Goal: Task Accomplishment & Management: Manage account settings

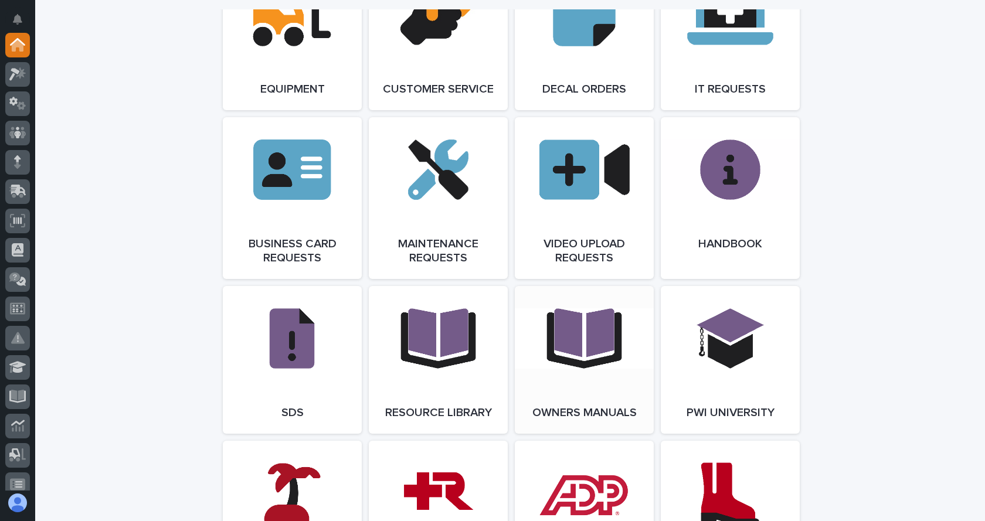
scroll to position [1818, 0]
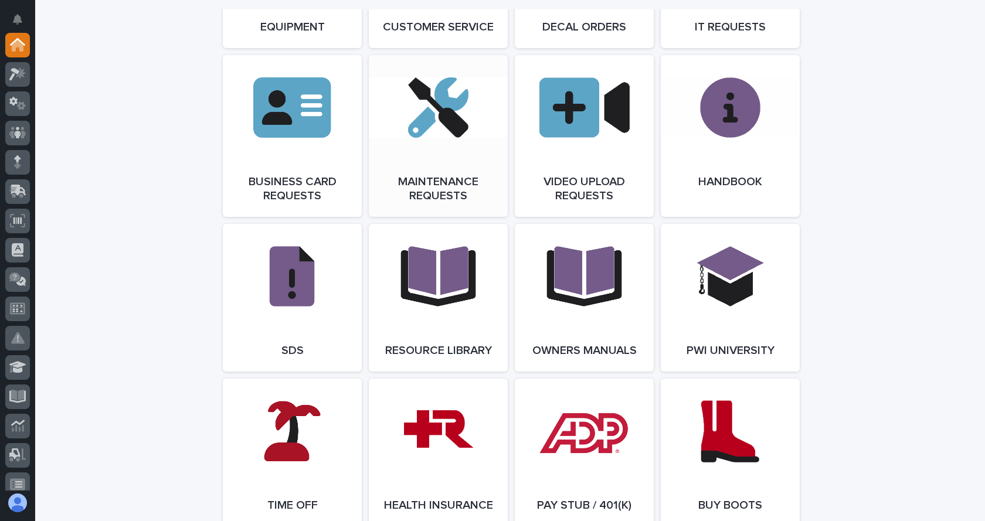
click at [455, 124] on link "Open Link" at bounding box center [438, 136] width 139 height 162
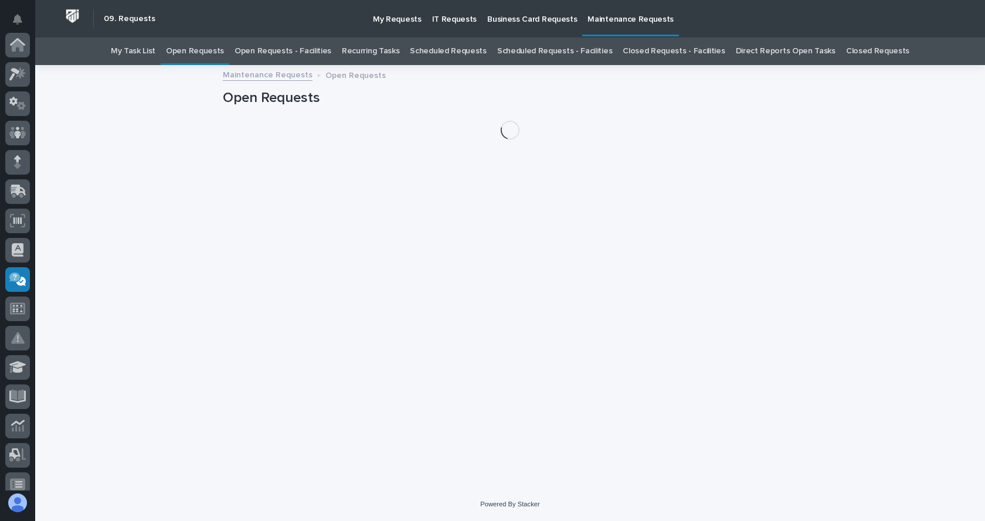
scroll to position [235, 0]
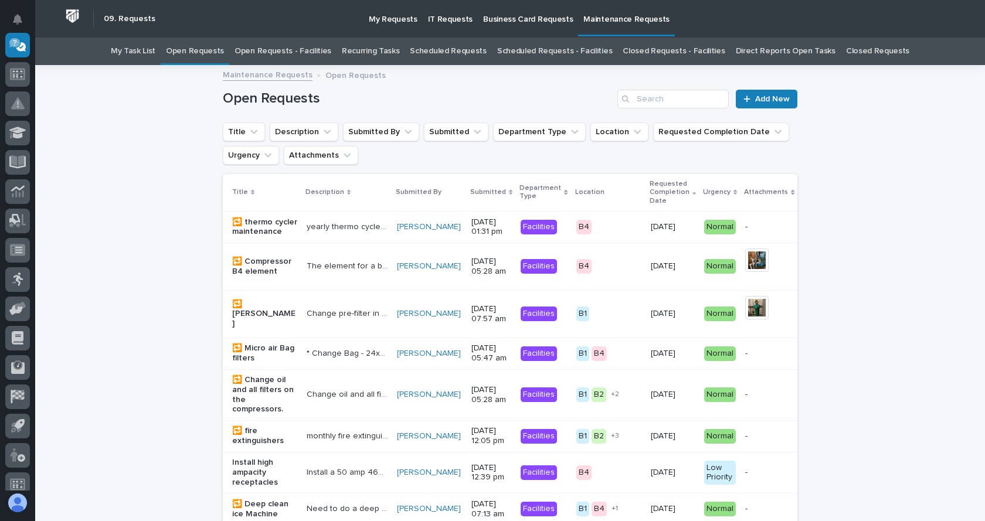
click at [305, 50] on link "Open Requests - Facilities" at bounding box center [283, 52] width 97 height 28
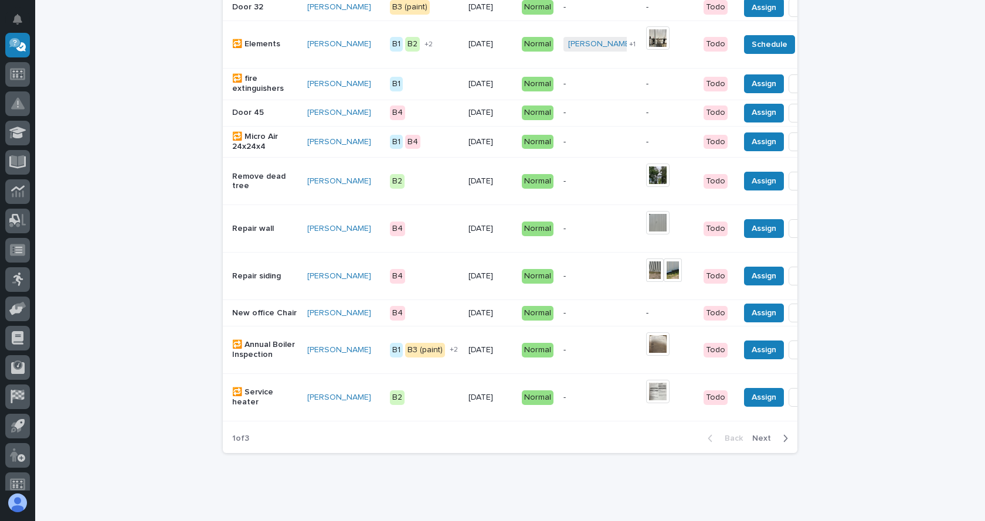
scroll to position [893, 0]
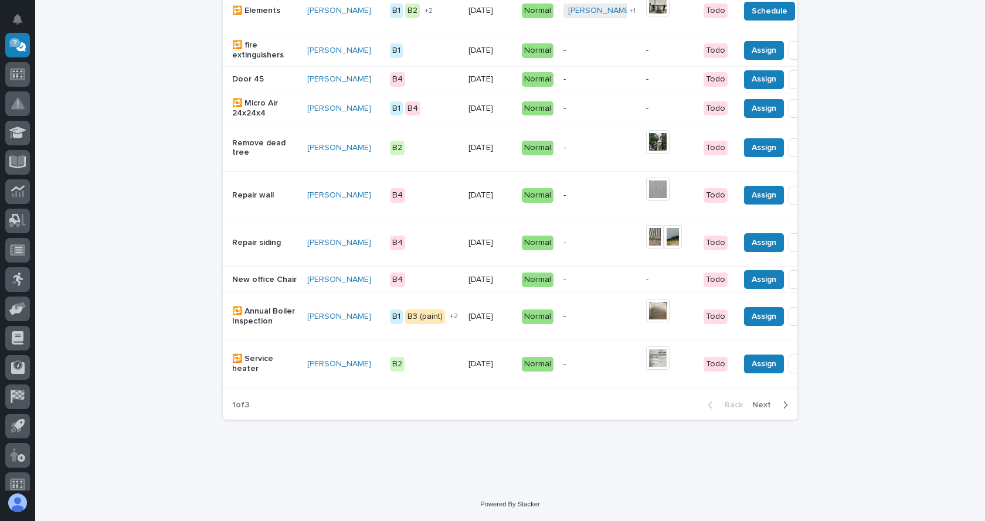
click at [783, 408] on icon "button" at bounding box center [785, 405] width 5 height 11
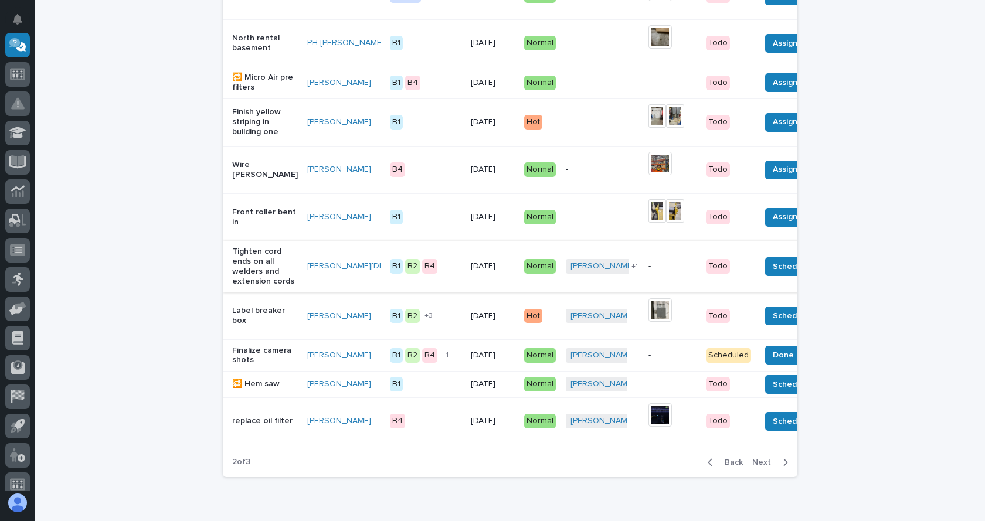
scroll to position [1042, 0]
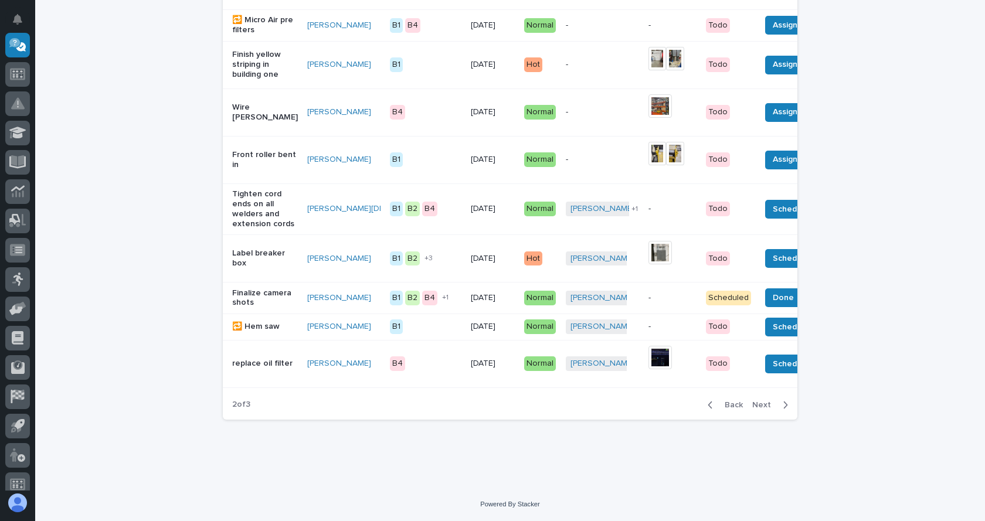
click at [708, 406] on icon "button" at bounding box center [710, 405] width 5 height 11
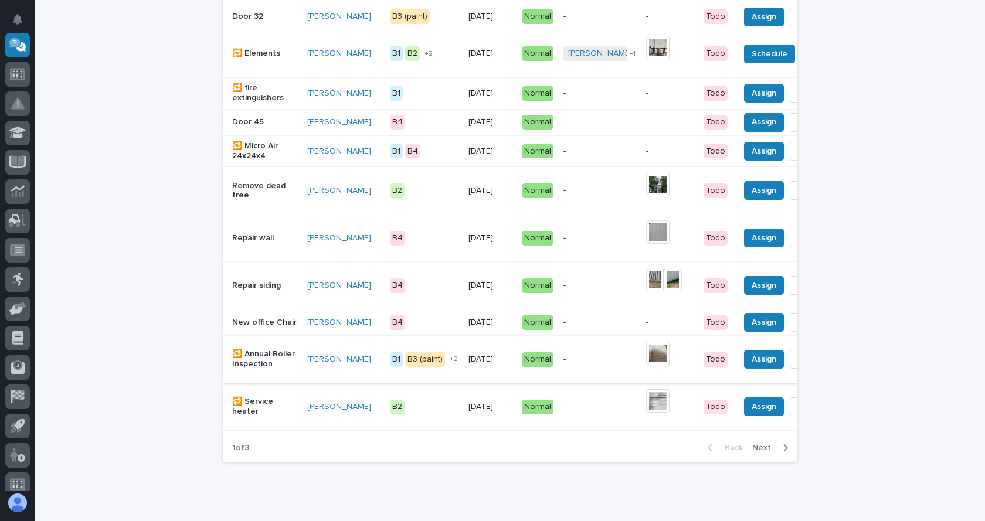
scroll to position [893, 0]
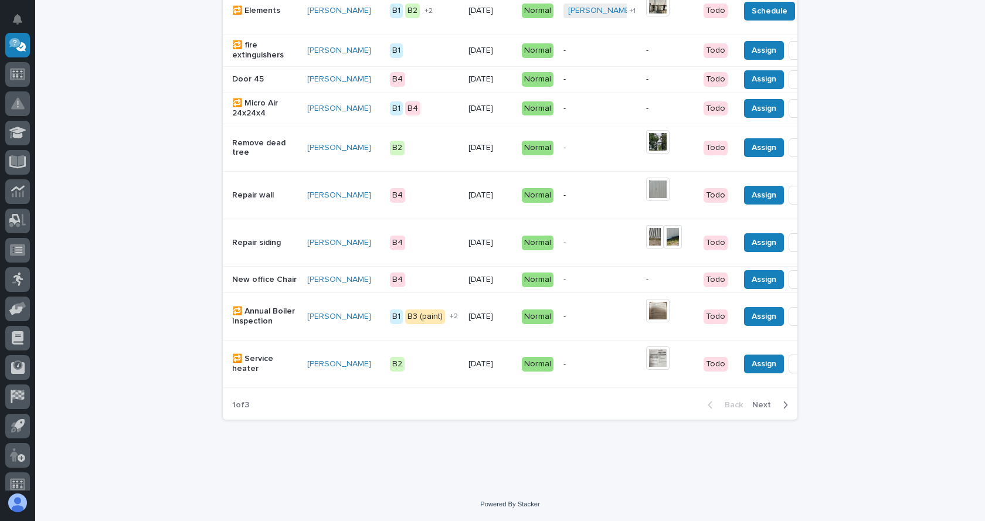
click at [778, 405] on div "button" at bounding box center [783, 405] width 10 height 11
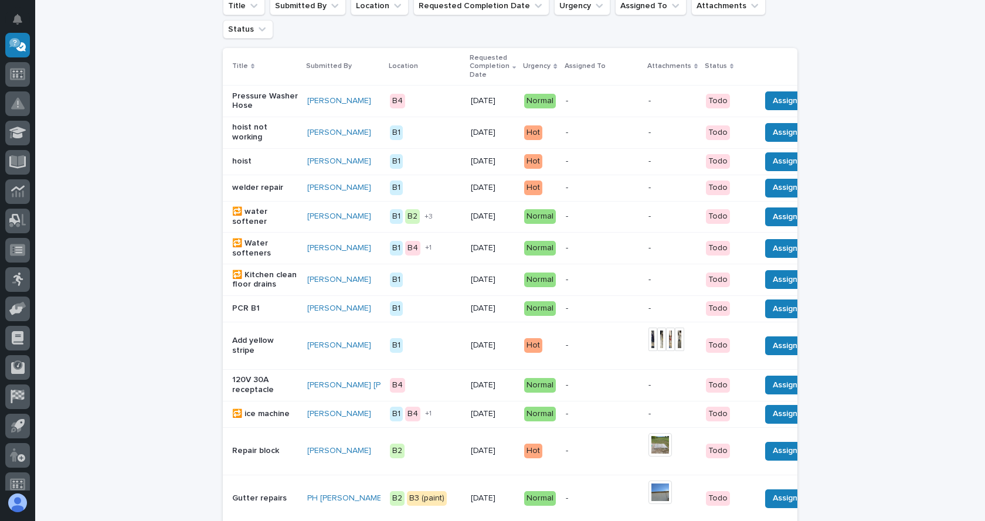
scroll to position [104, 0]
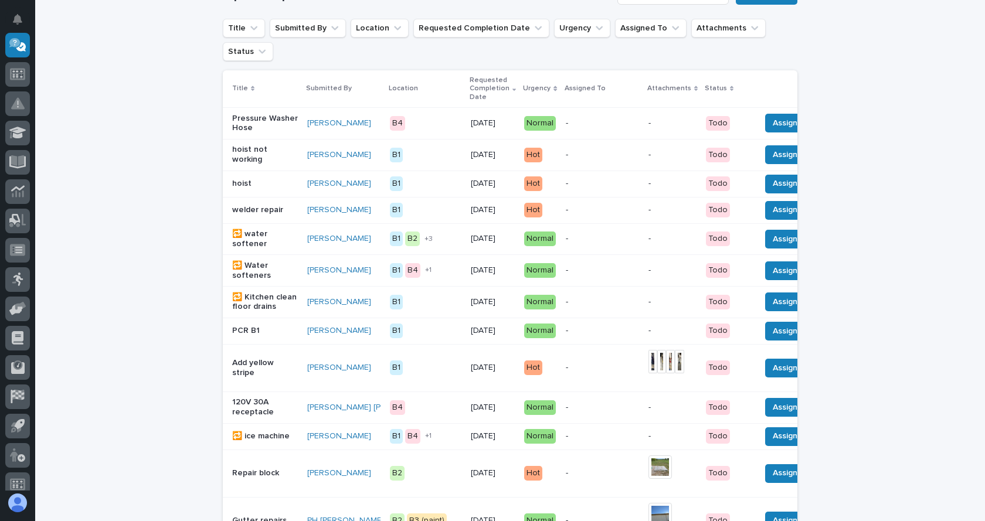
click at [775, 82] on th at bounding box center [829, 89] width 146 height 38
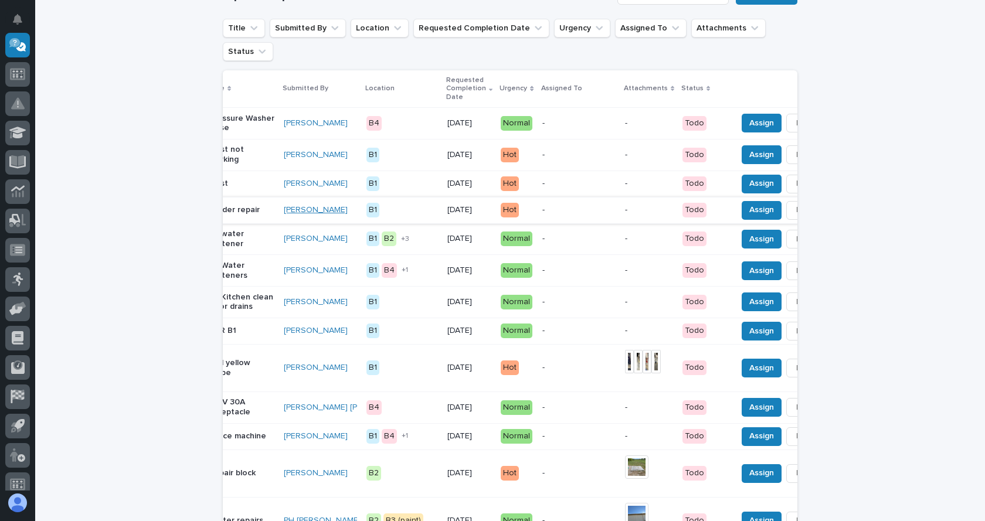
scroll to position [0, 47]
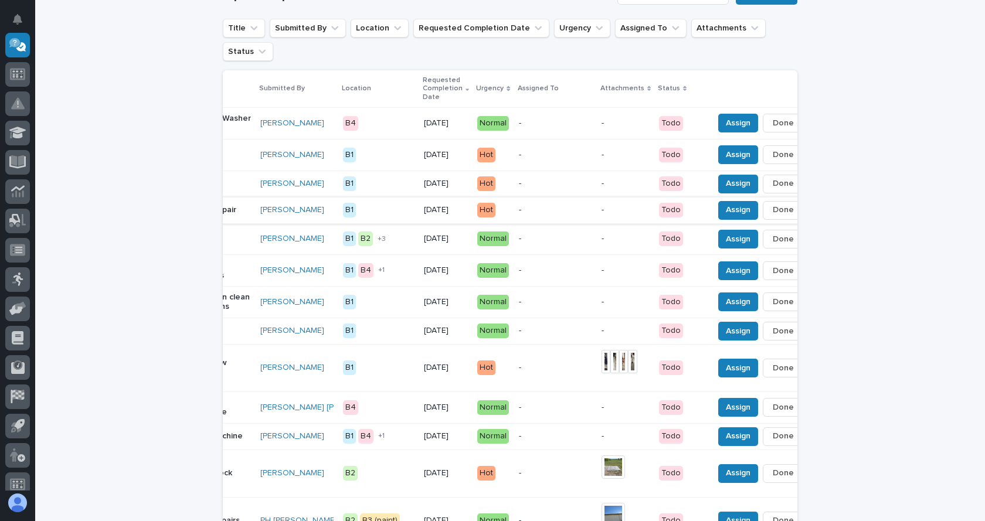
click at [816, 215] on icon "button" at bounding box center [817, 210] width 2 height 8
click at [726, 262] on span "Edit Dept" at bounding box center [728, 265] width 34 height 14
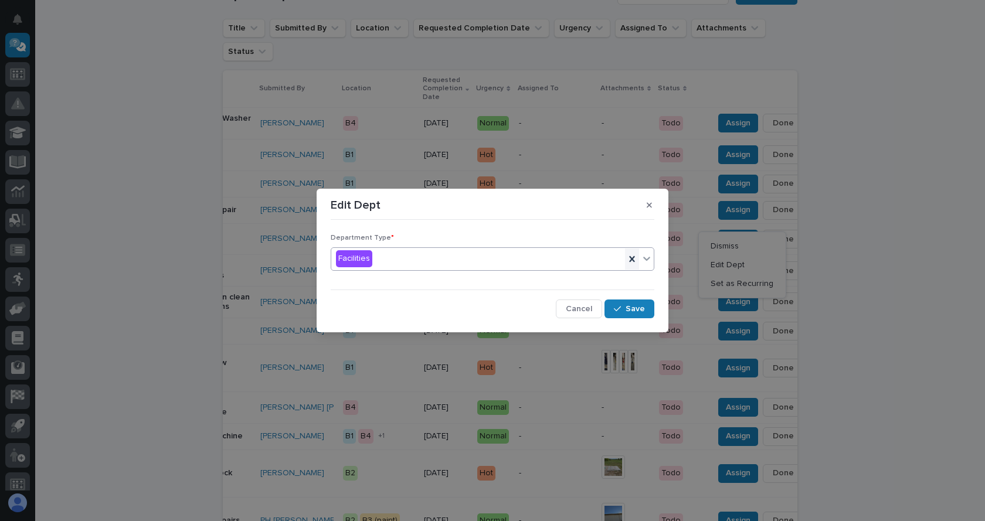
click at [634, 256] on icon at bounding box center [631, 259] width 5 height 6
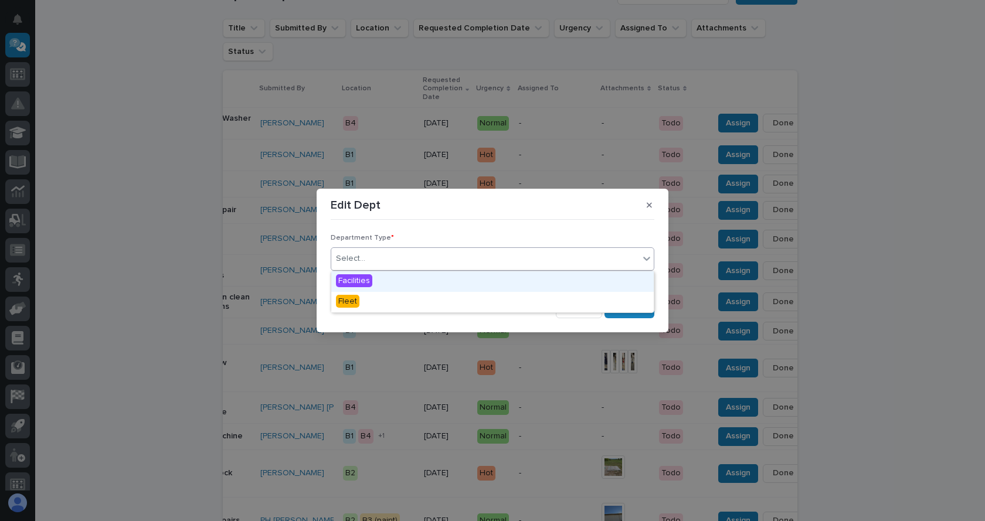
click at [379, 257] on div "Select..." at bounding box center [485, 258] width 308 height 19
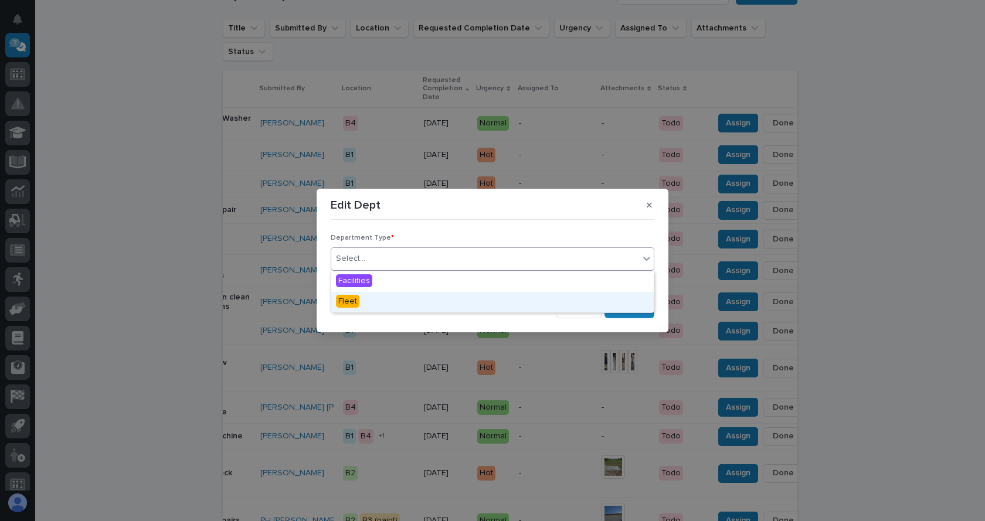
click at [352, 301] on span "Fleet" at bounding box center [347, 301] width 23 height 13
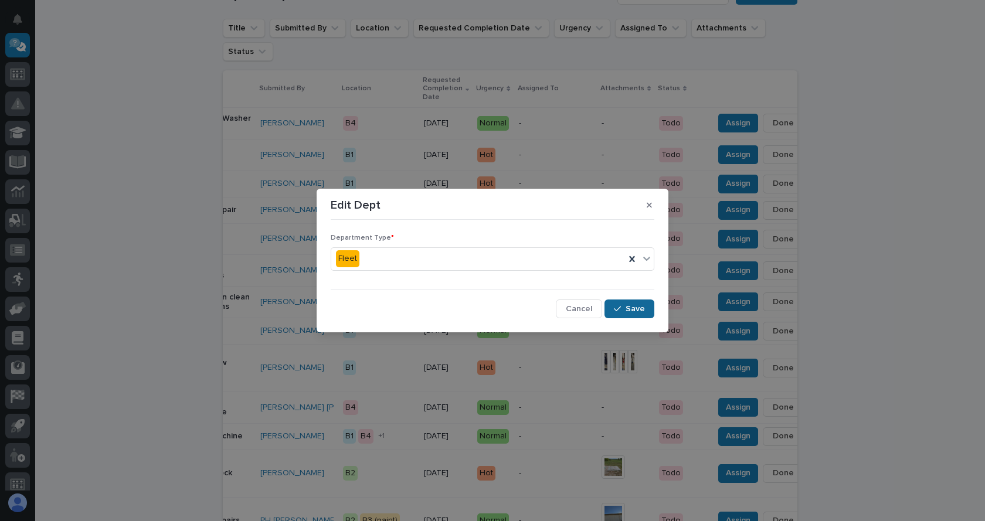
click at [649, 304] on button "Save" at bounding box center [630, 309] width 50 height 19
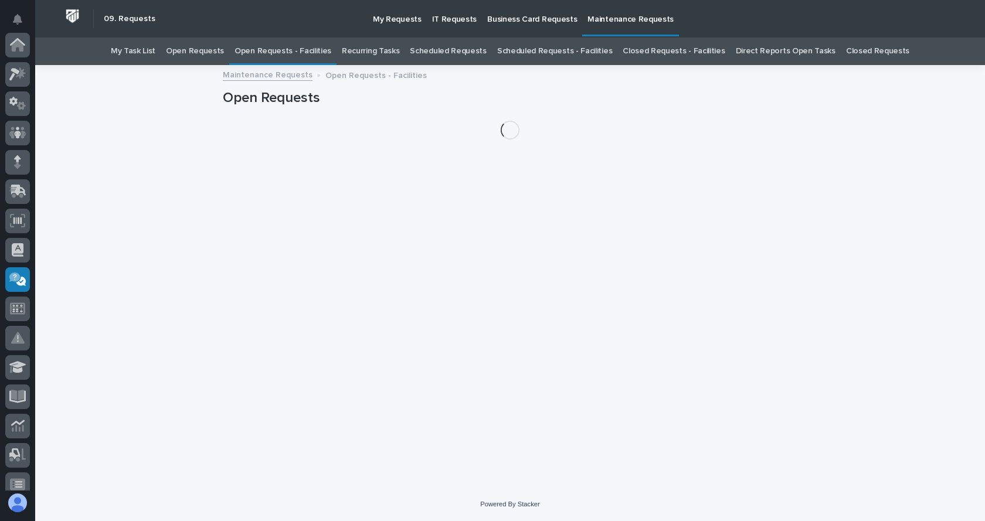
scroll to position [235, 0]
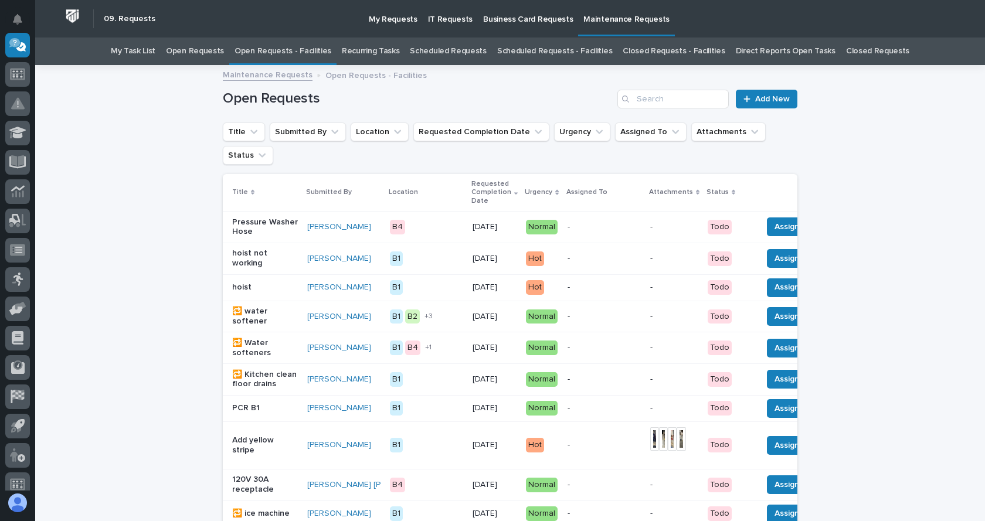
click at [768, 185] on th at bounding box center [831, 193] width 146 height 38
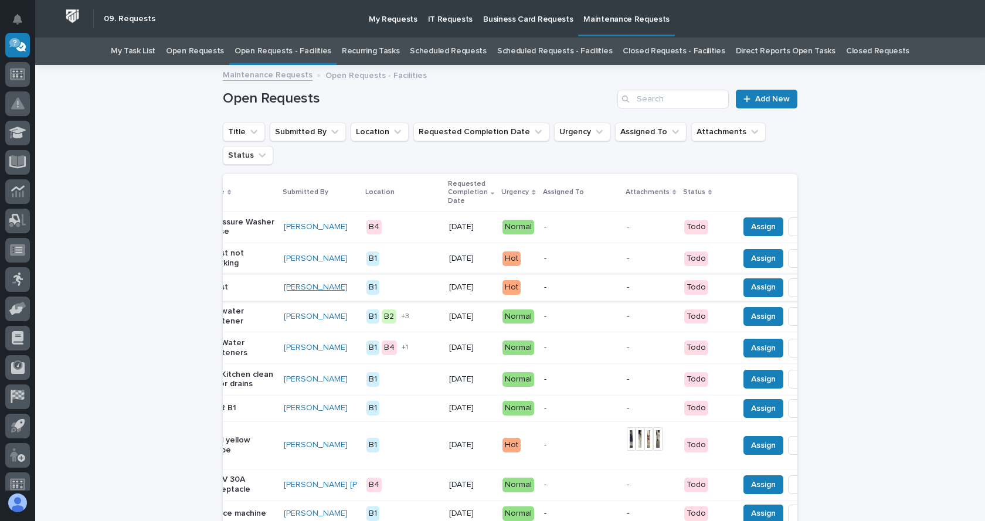
scroll to position [0, 0]
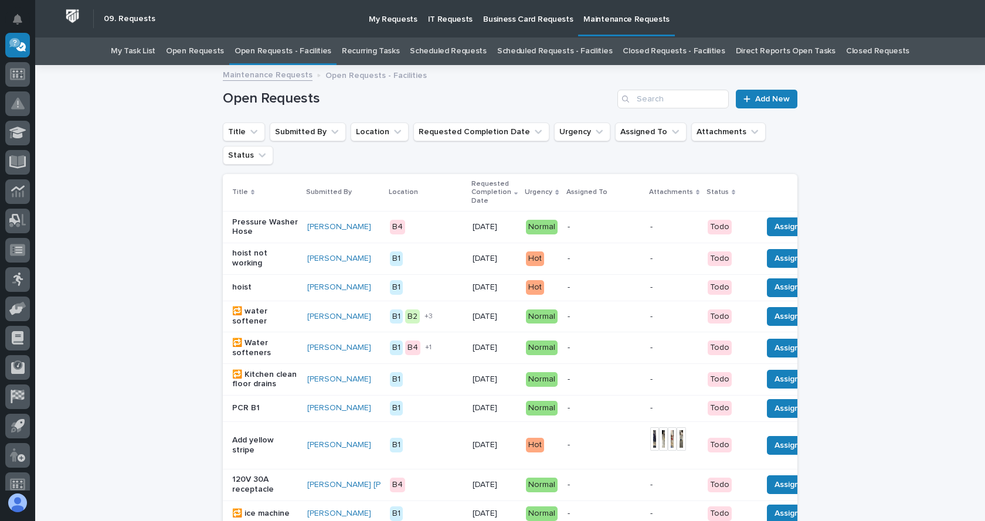
click at [235, 293] on p "hoist" at bounding box center [265, 288] width 66 height 10
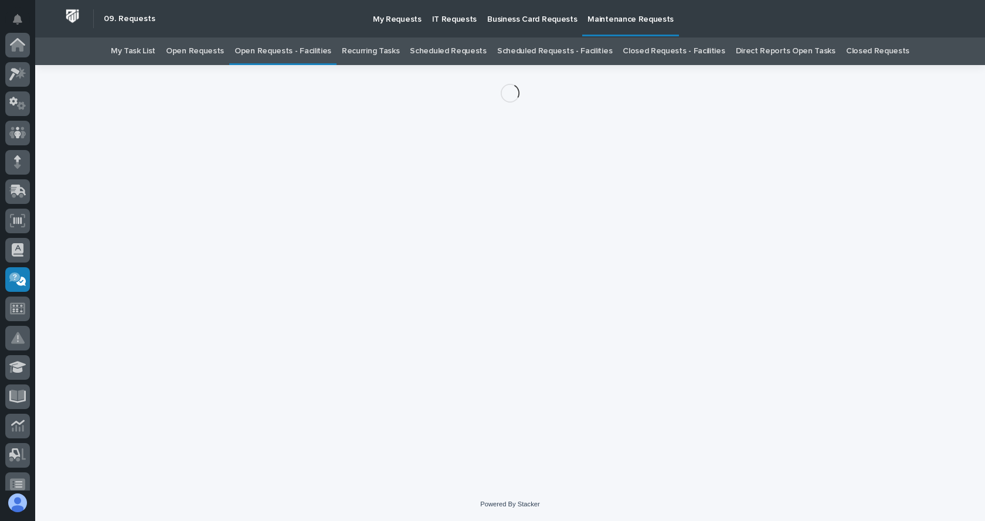
scroll to position [235, 0]
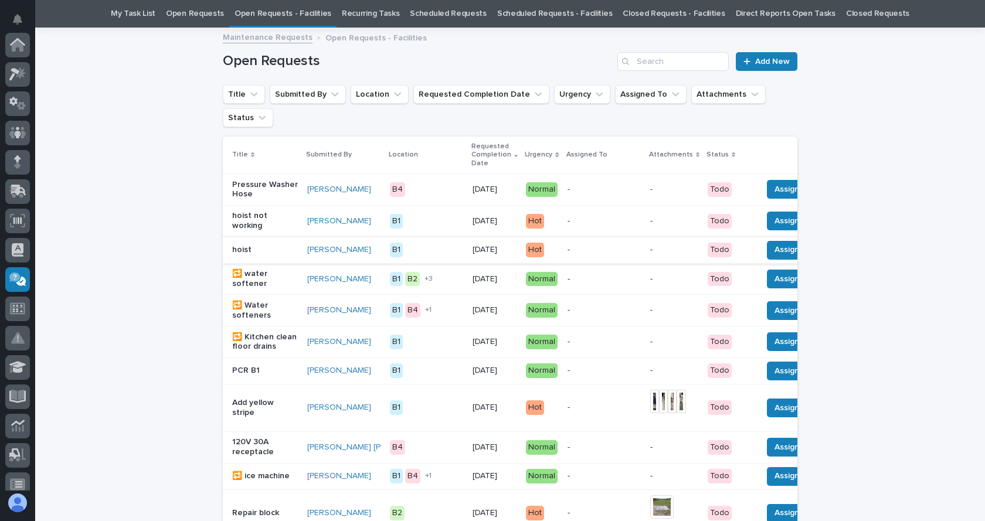
scroll to position [235, 0]
click at [250, 226] on p "hoist not working" at bounding box center [265, 221] width 66 height 20
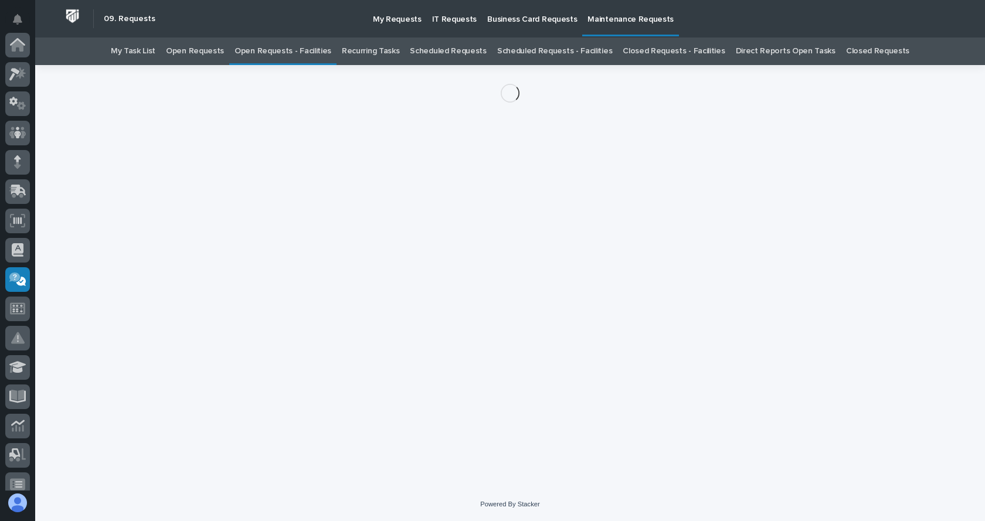
scroll to position [235, 0]
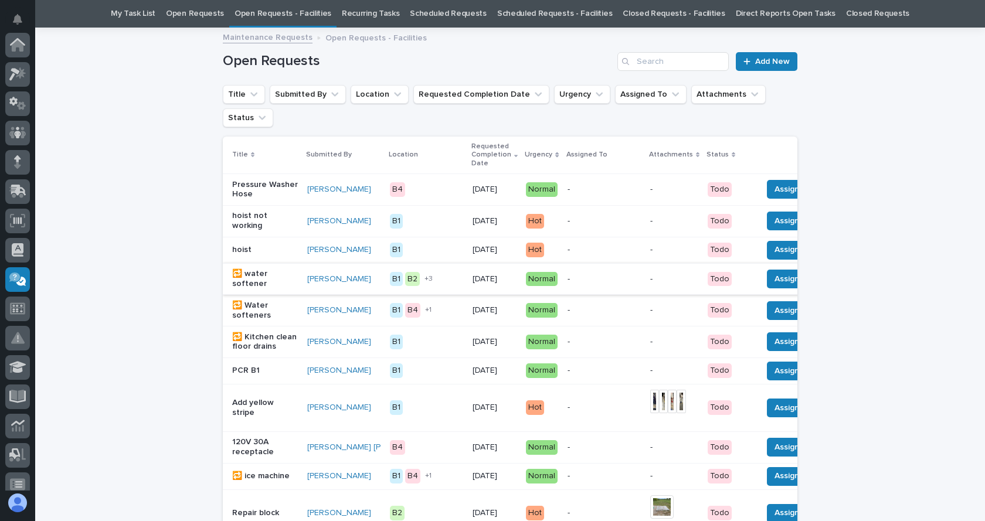
scroll to position [235, 0]
click at [782, 148] on th at bounding box center [831, 156] width 146 height 38
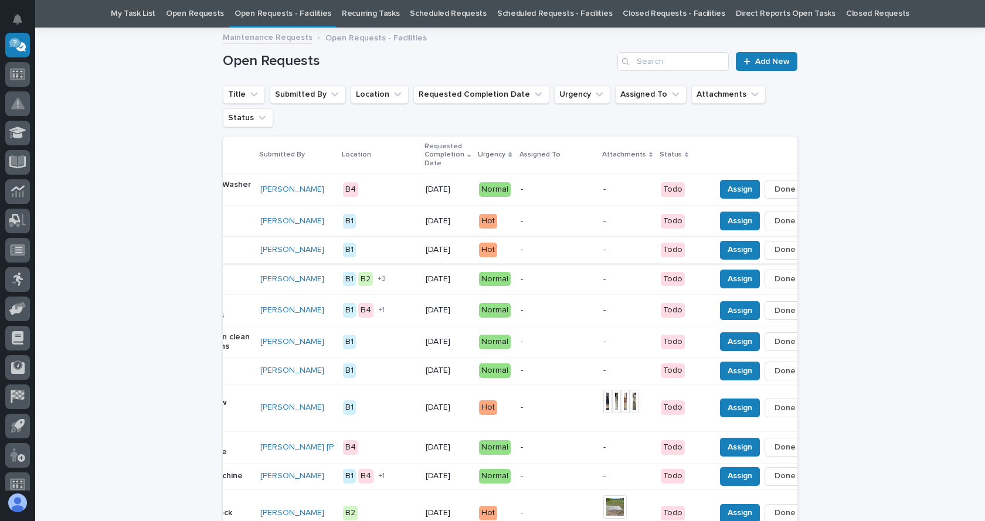
scroll to position [0, 70]
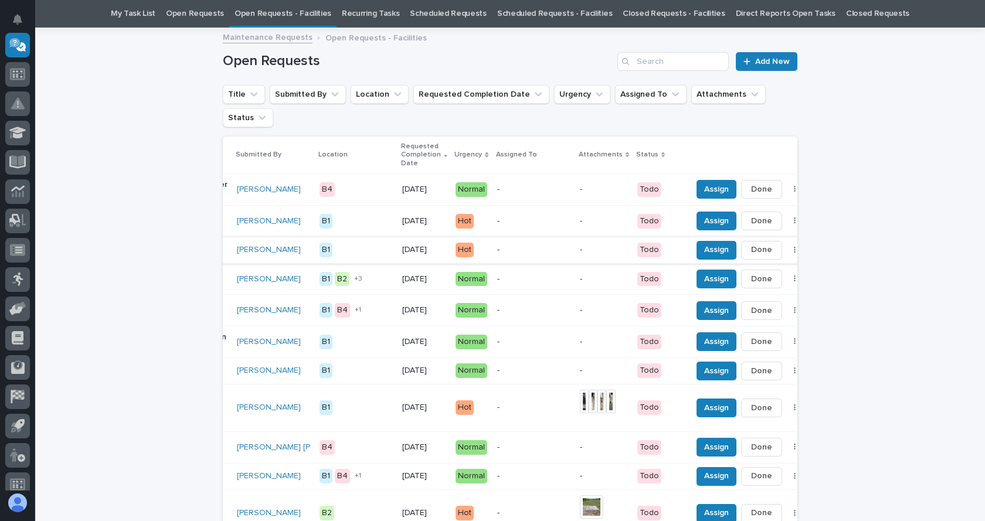
click at [794, 254] on icon "button" at bounding box center [795, 250] width 2 height 8
click at [708, 284] on span "Dismiss" at bounding box center [714, 284] width 28 height 14
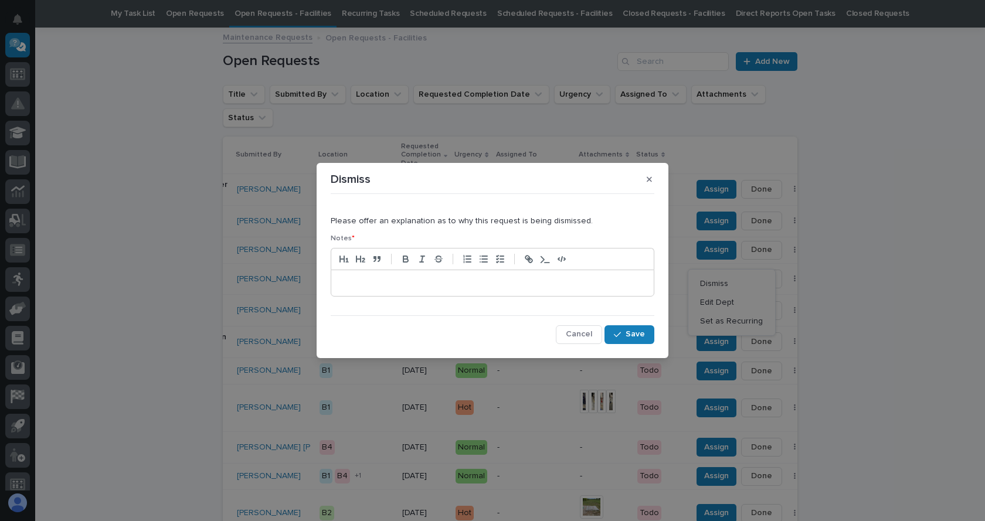
click at [440, 280] on p at bounding box center [492, 283] width 305 height 12
click at [620, 328] on button "Save" at bounding box center [630, 334] width 50 height 19
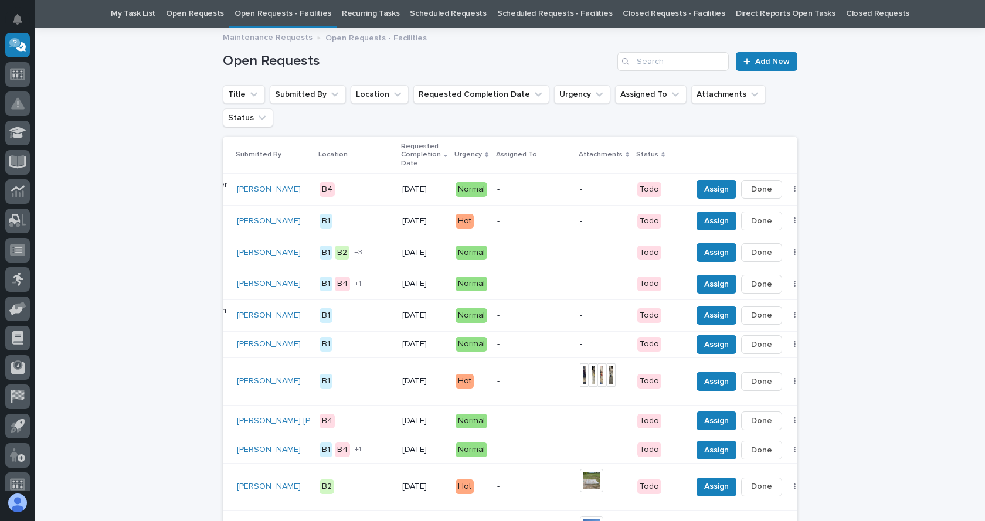
click at [773, 148] on th at bounding box center [760, 156] width 146 height 38
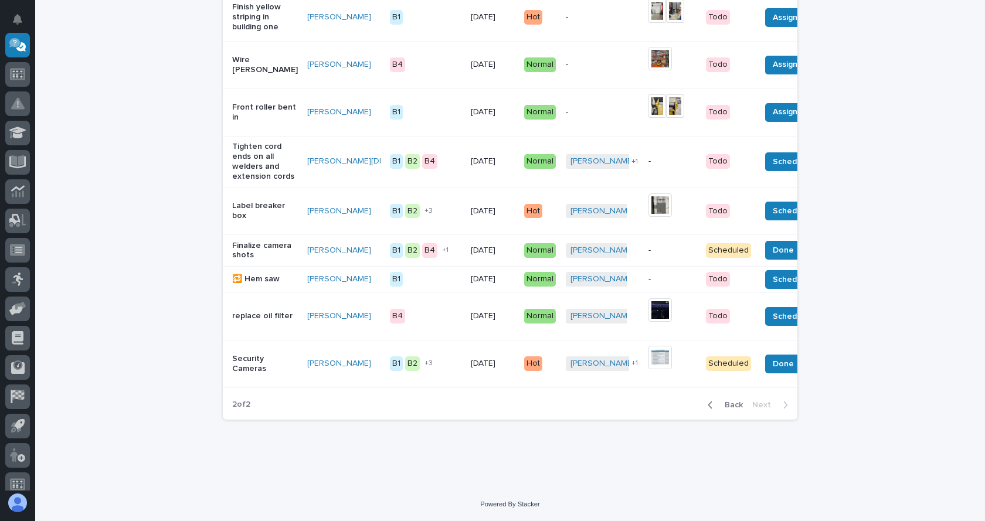
scroll to position [1031, 0]
click at [738, 405] on span "Back" at bounding box center [730, 405] width 25 height 11
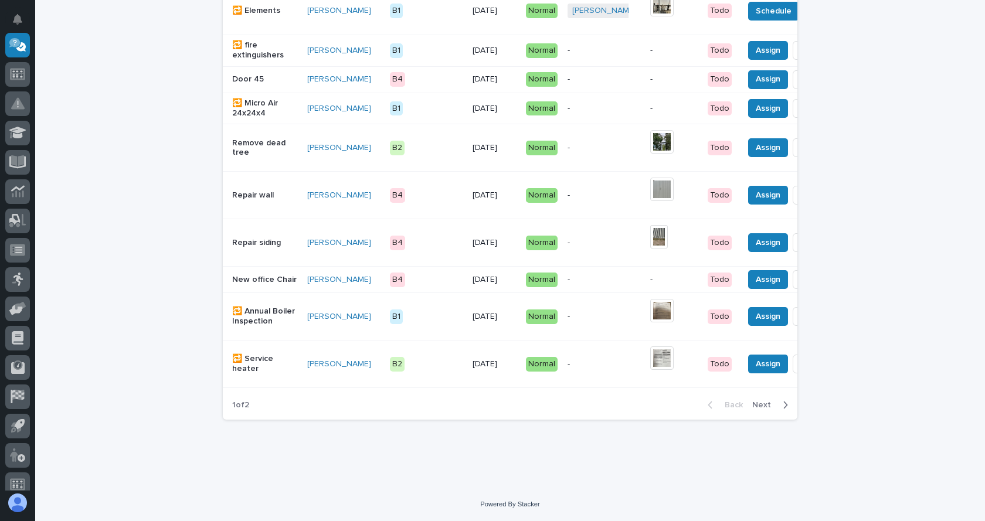
scroll to position [893, 0]
click at [678, 413] on div "1 of 2 Back Next" at bounding box center [510, 405] width 575 height 29
click at [790, 397] on div "Back Next" at bounding box center [747, 405] width 99 height 29
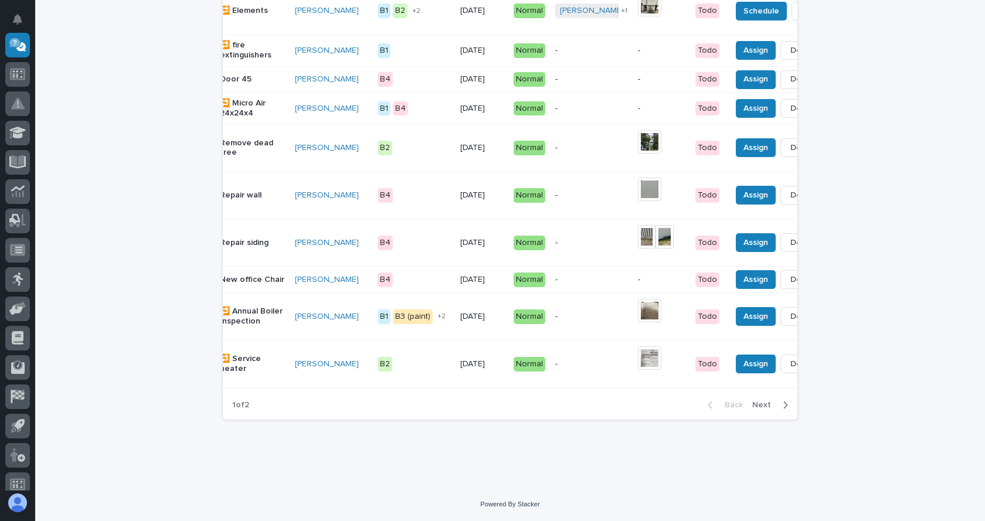
scroll to position [0, 42]
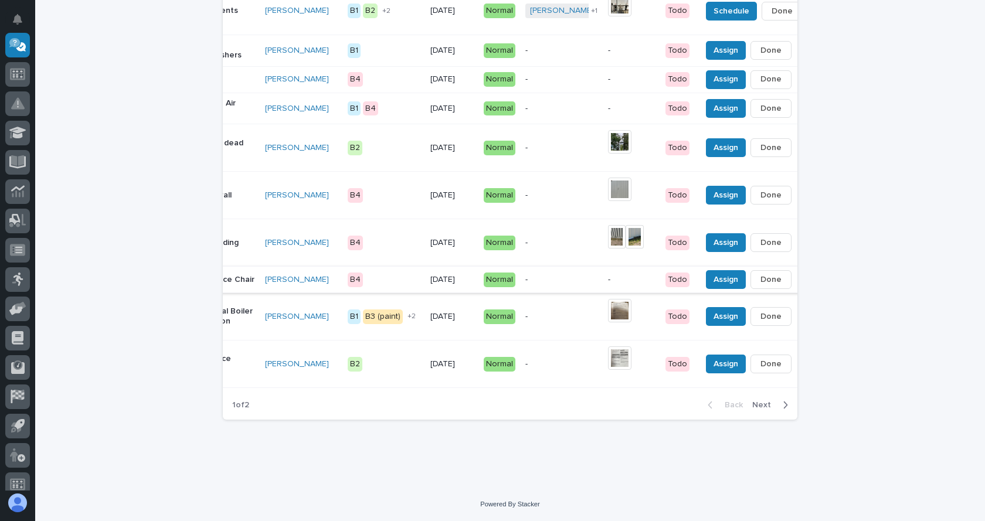
click at [796, 276] on button "button" at bounding box center [804, 280] width 16 height 8
click at [288, 275] on link "[PERSON_NAME]" at bounding box center [297, 280] width 64 height 10
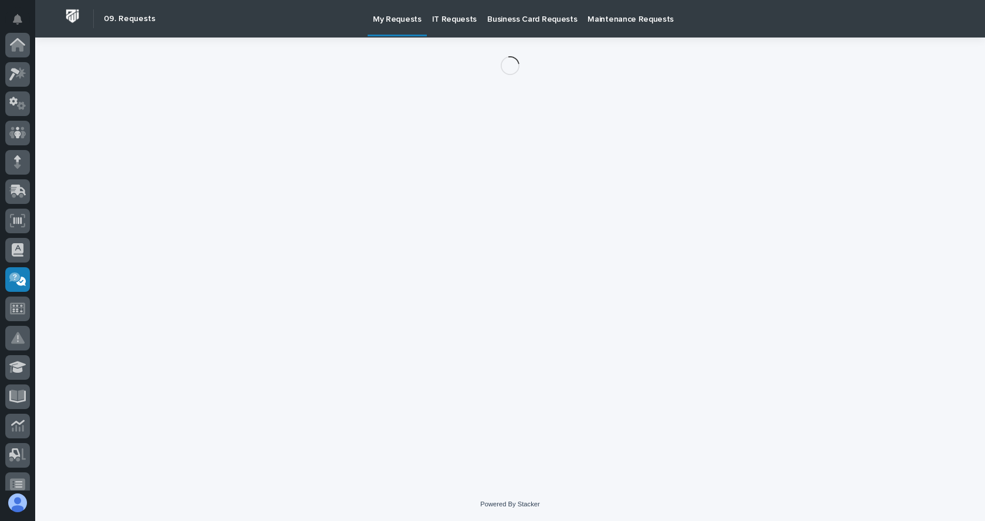
scroll to position [235, 0]
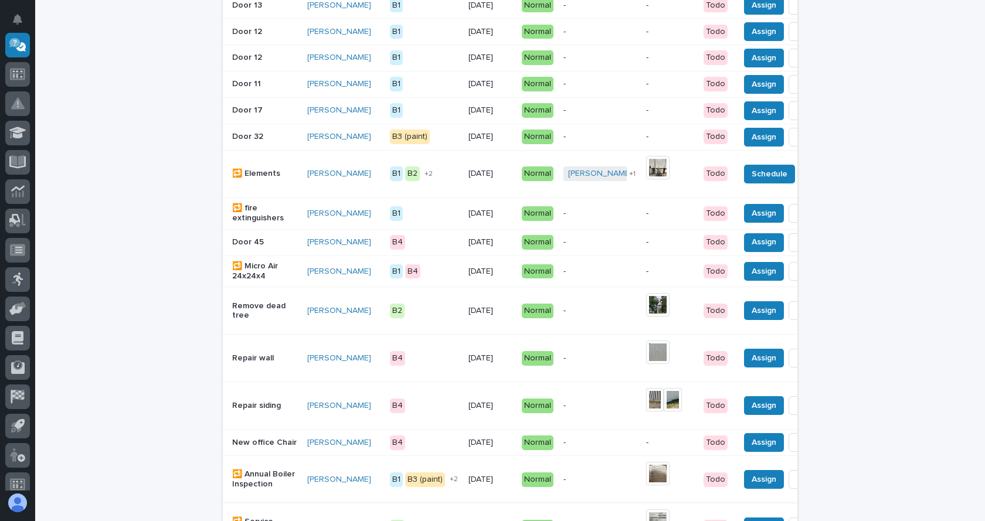
scroll to position [893, 0]
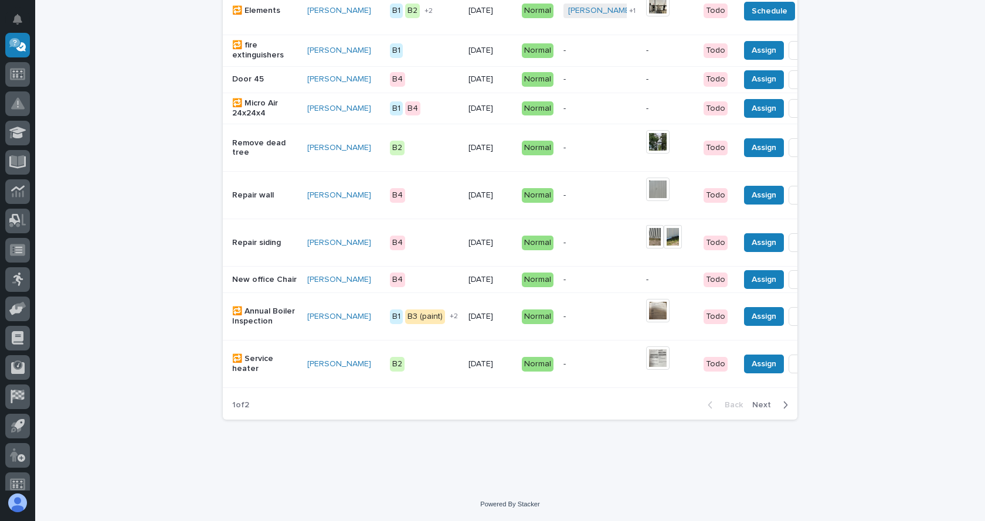
click at [245, 275] on p "New office Chair" at bounding box center [265, 280] width 66 height 10
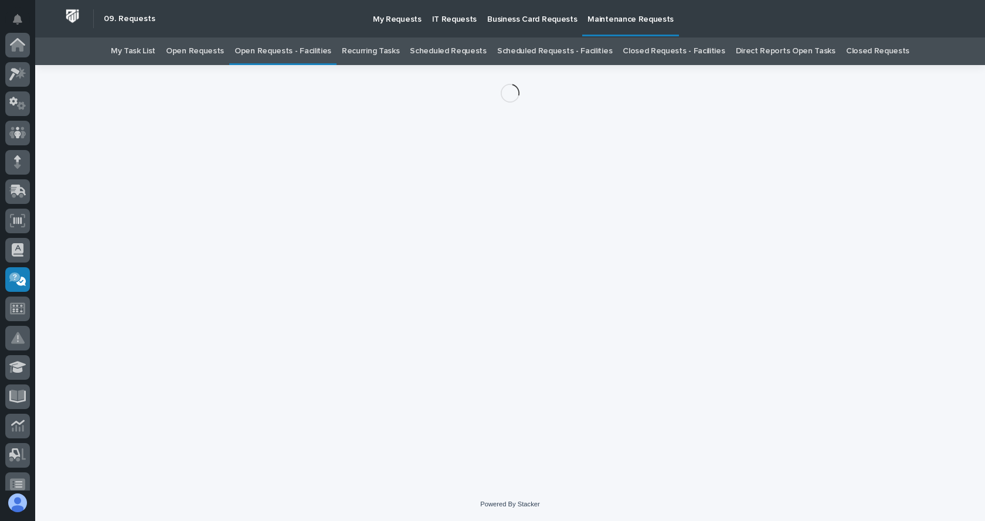
scroll to position [235, 0]
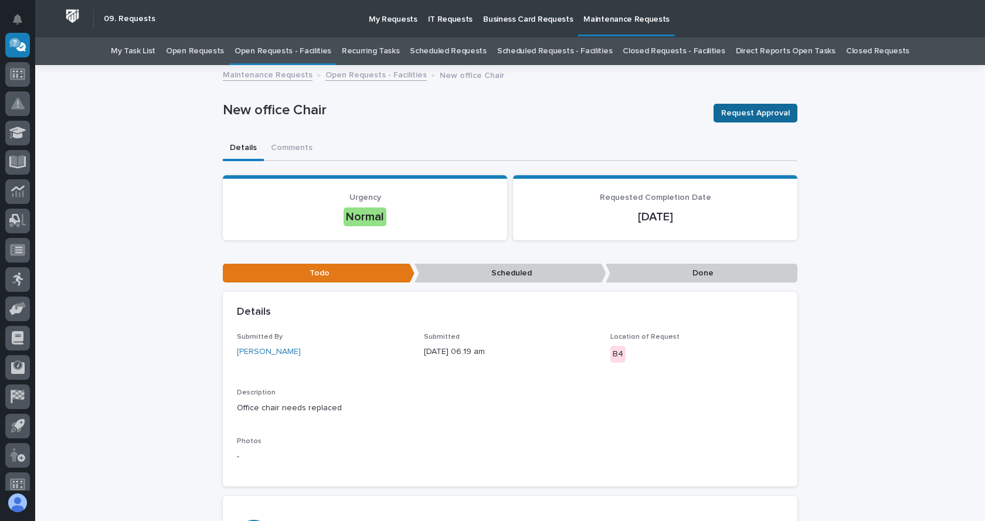
click at [752, 111] on span "Request Approval" at bounding box center [755, 113] width 69 height 14
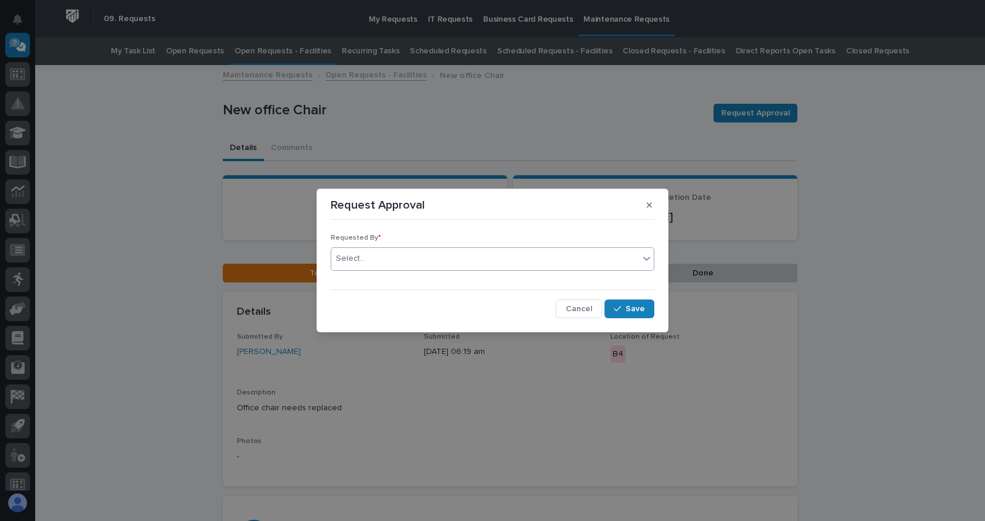
click at [369, 262] on div "Select..." at bounding box center [485, 258] width 308 height 19
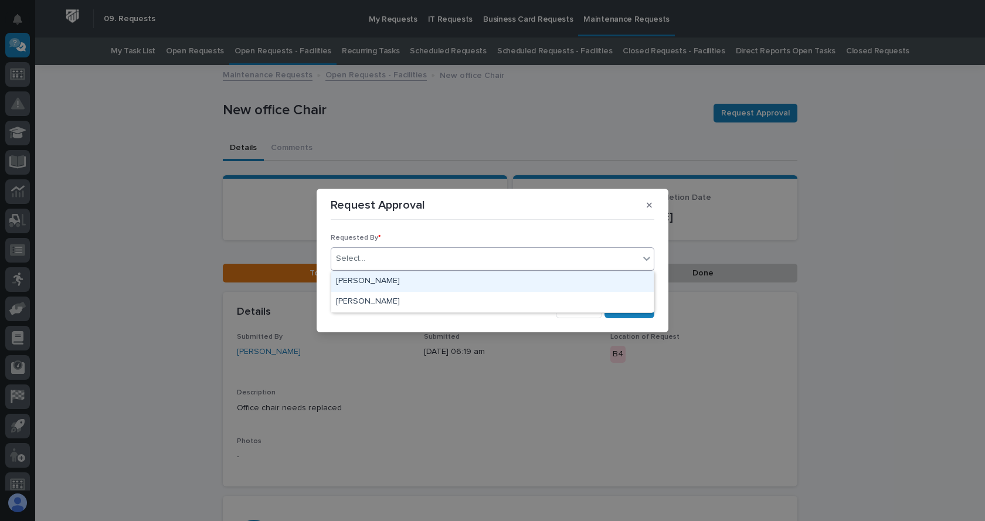
click at [374, 280] on div "[PERSON_NAME]" at bounding box center [492, 281] width 322 height 21
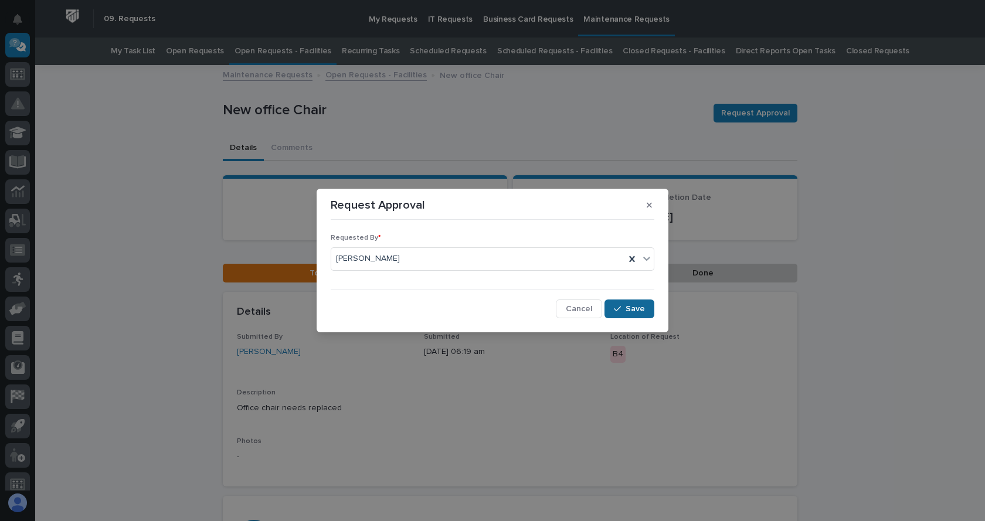
click at [641, 309] on span "Save" at bounding box center [635, 309] width 19 height 11
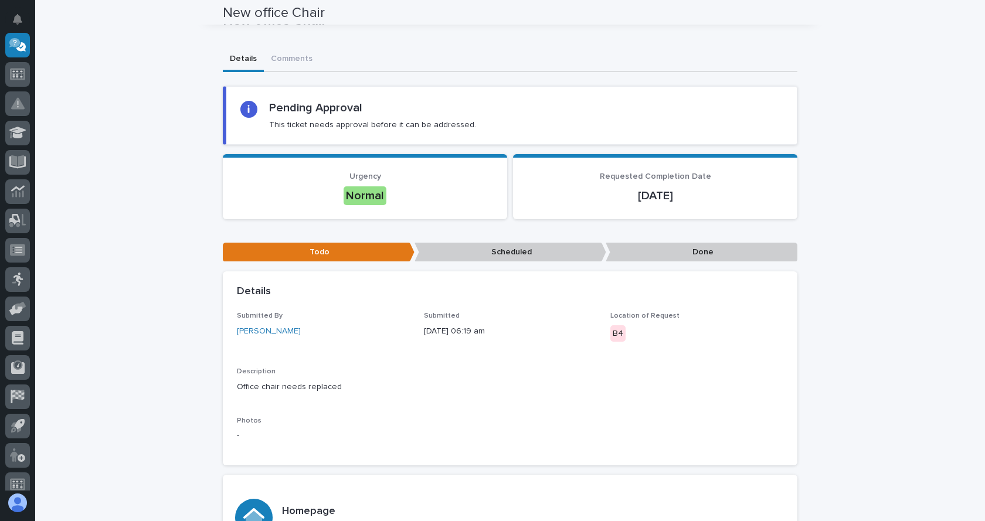
scroll to position [0, 0]
